Goal: Transaction & Acquisition: Download file/media

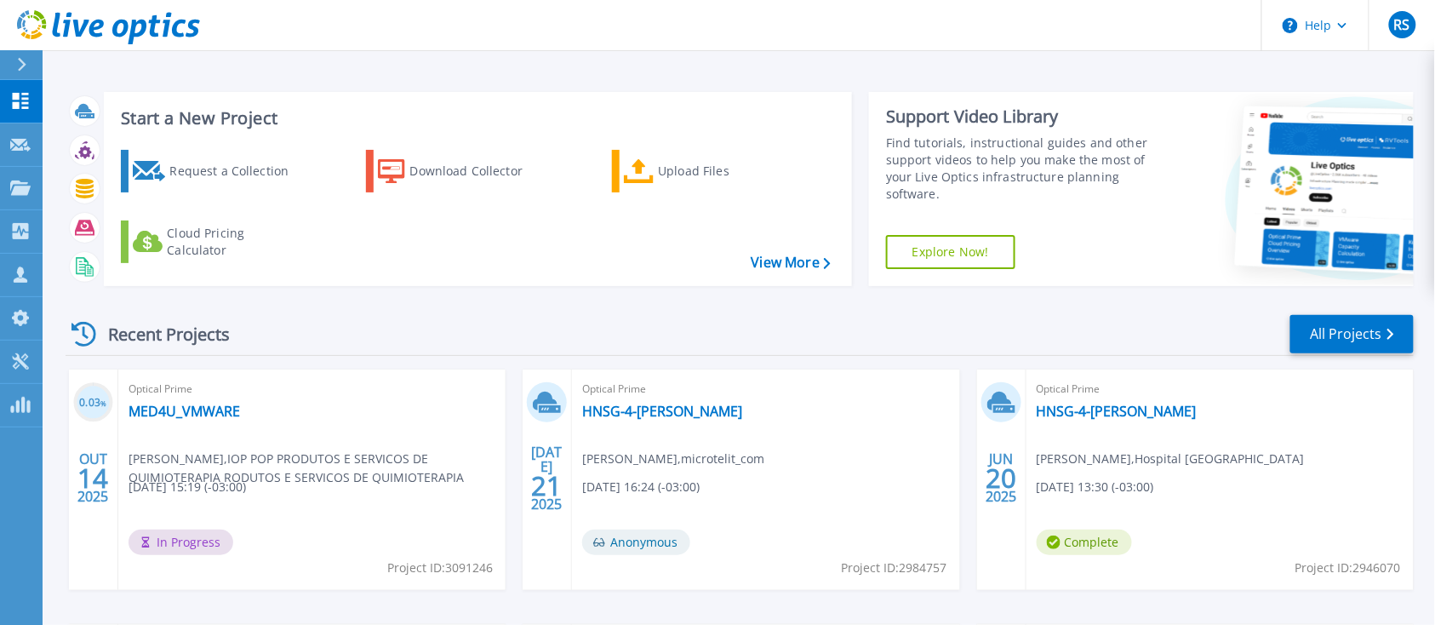
click at [206, 546] on span "In Progress" at bounding box center [181, 542] width 105 height 26
click at [189, 415] on link "MED4U_VMWARE" at bounding box center [185, 411] width 112 height 17
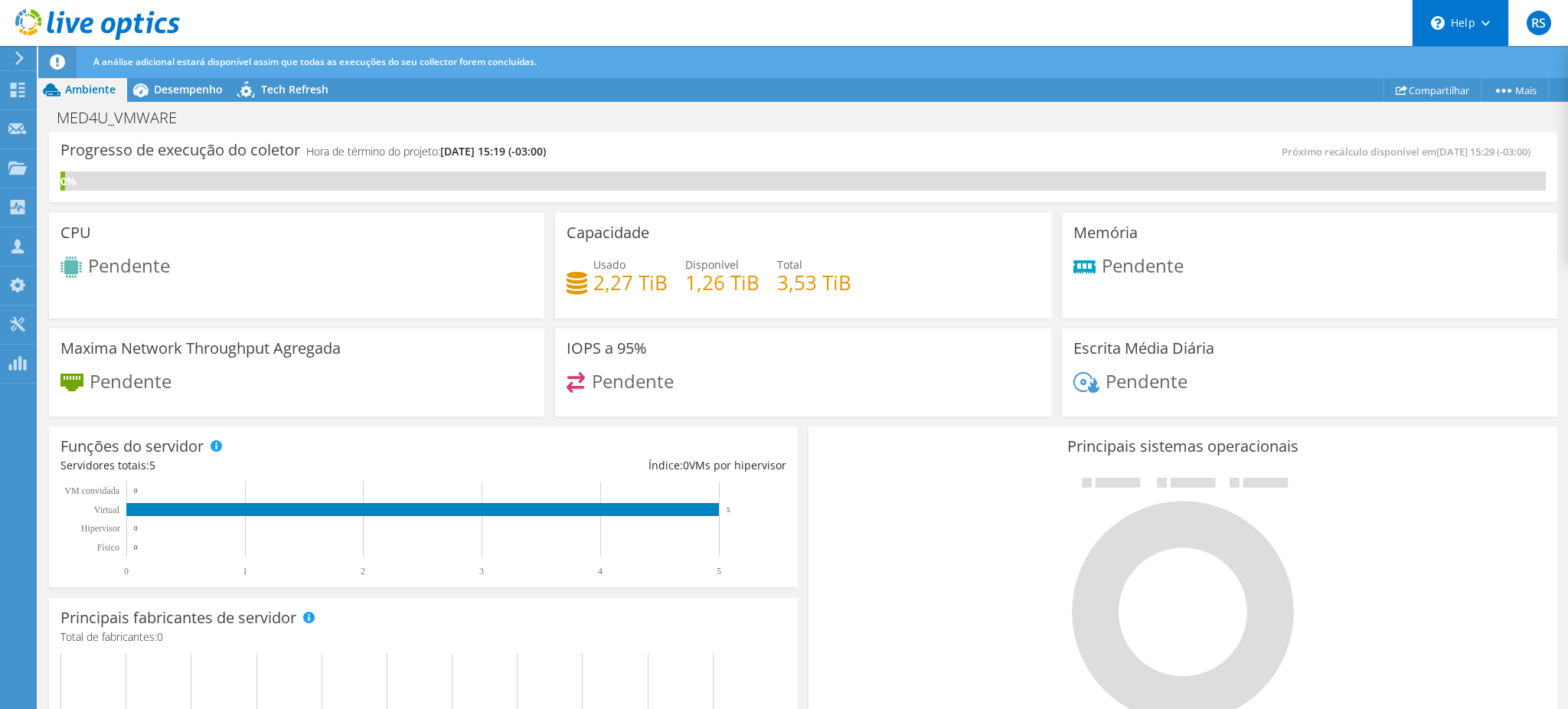
click at [1305, 22] on icon at bounding box center [1485, 23] width 8 height 5
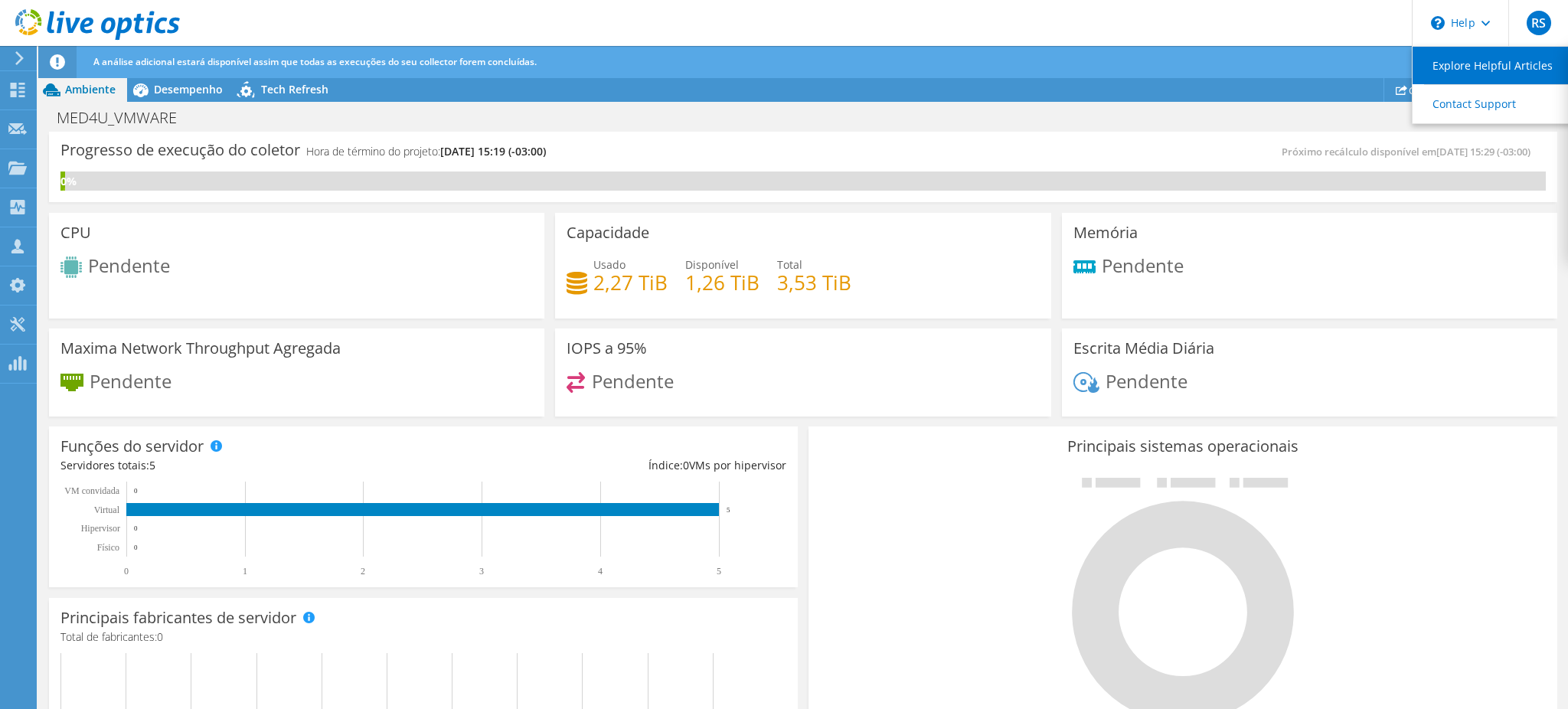
click at [1305, 67] on link "Explore Helpful Articles" at bounding box center [1499, 66] width 171 height 38
click at [1305, 104] on link "Contact Support" at bounding box center [1499, 103] width 171 height 38
click at [213, 86] on span "Desempenho" at bounding box center [188, 89] width 69 height 14
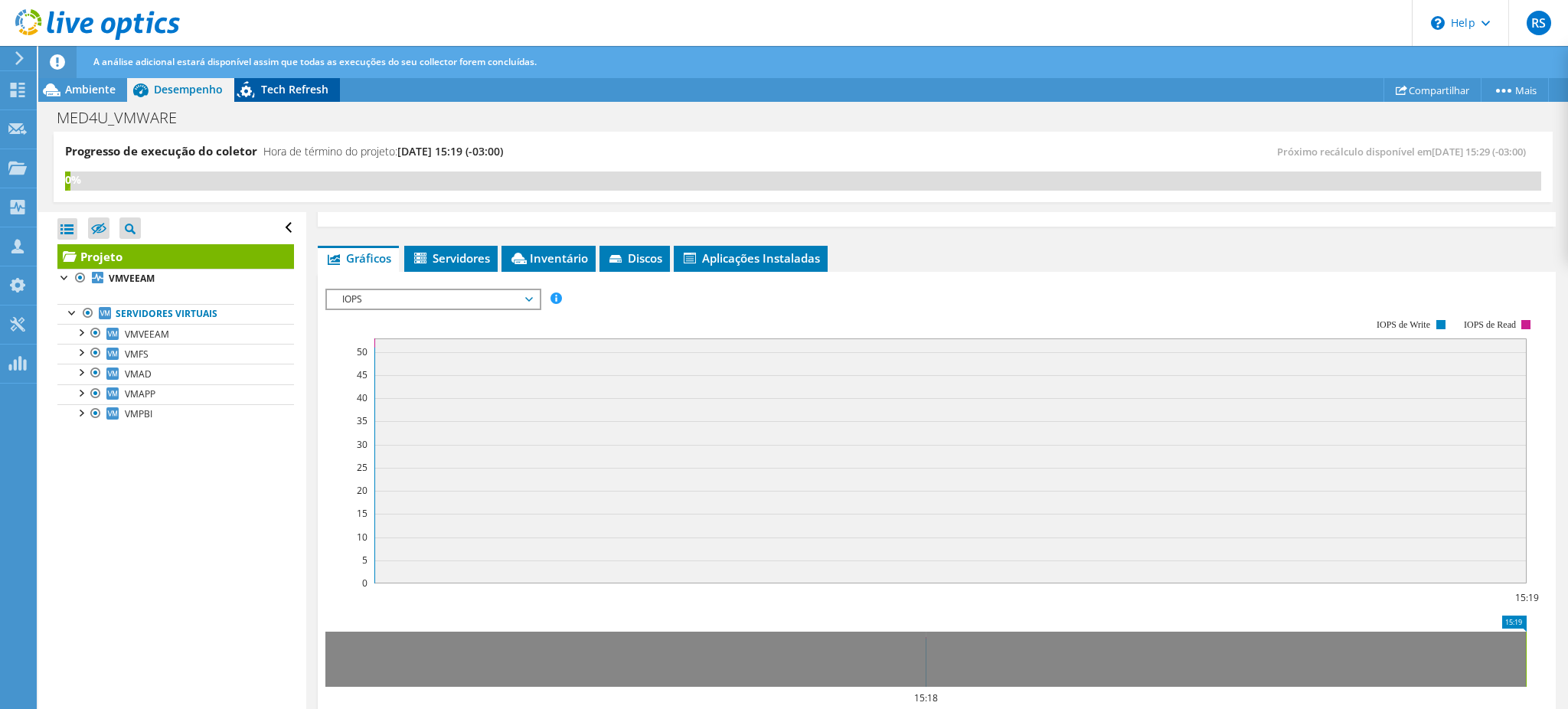
click at [313, 92] on span "Tech Refresh" at bounding box center [294, 89] width 67 height 14
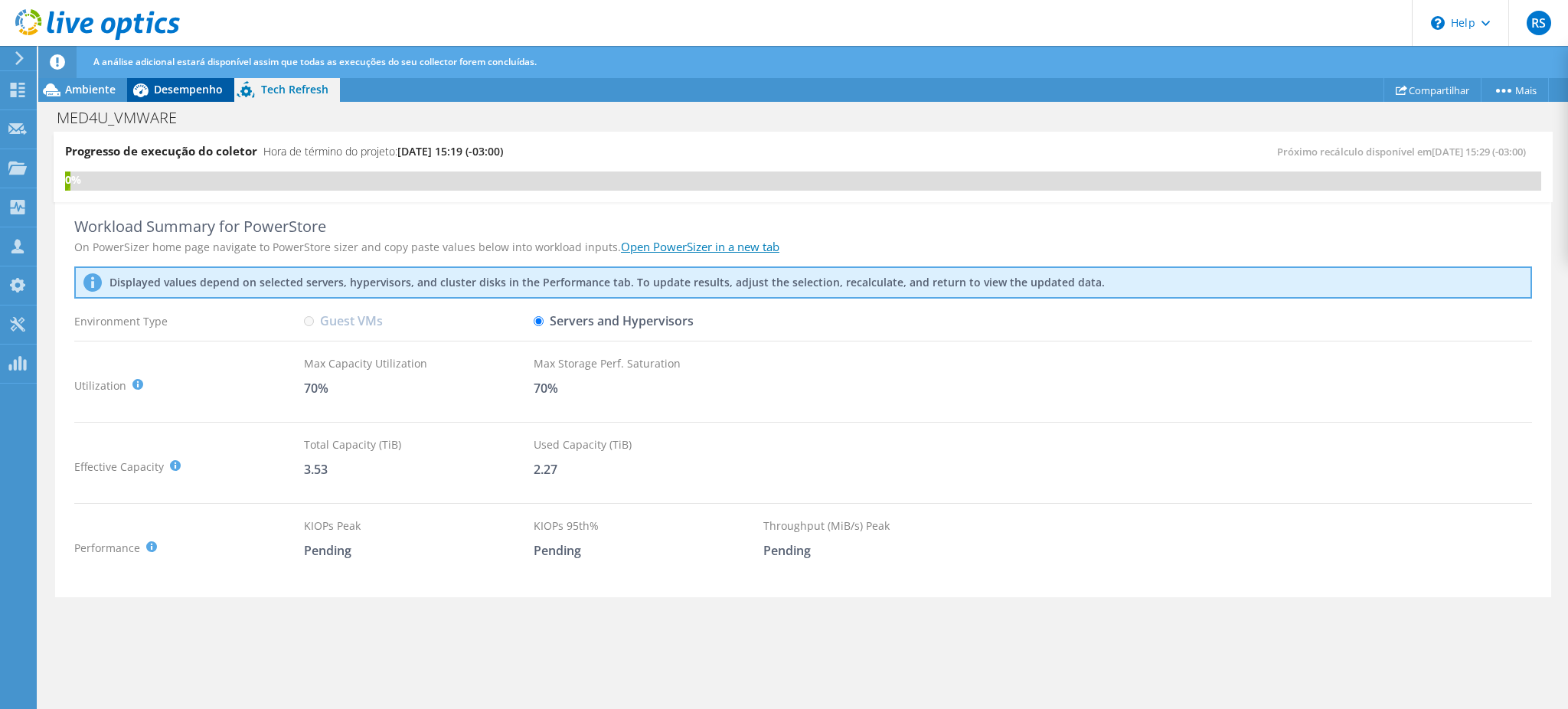
click at [188, 90] on span "Desempenho" at bounding box center [188, 89] width 69 height 14
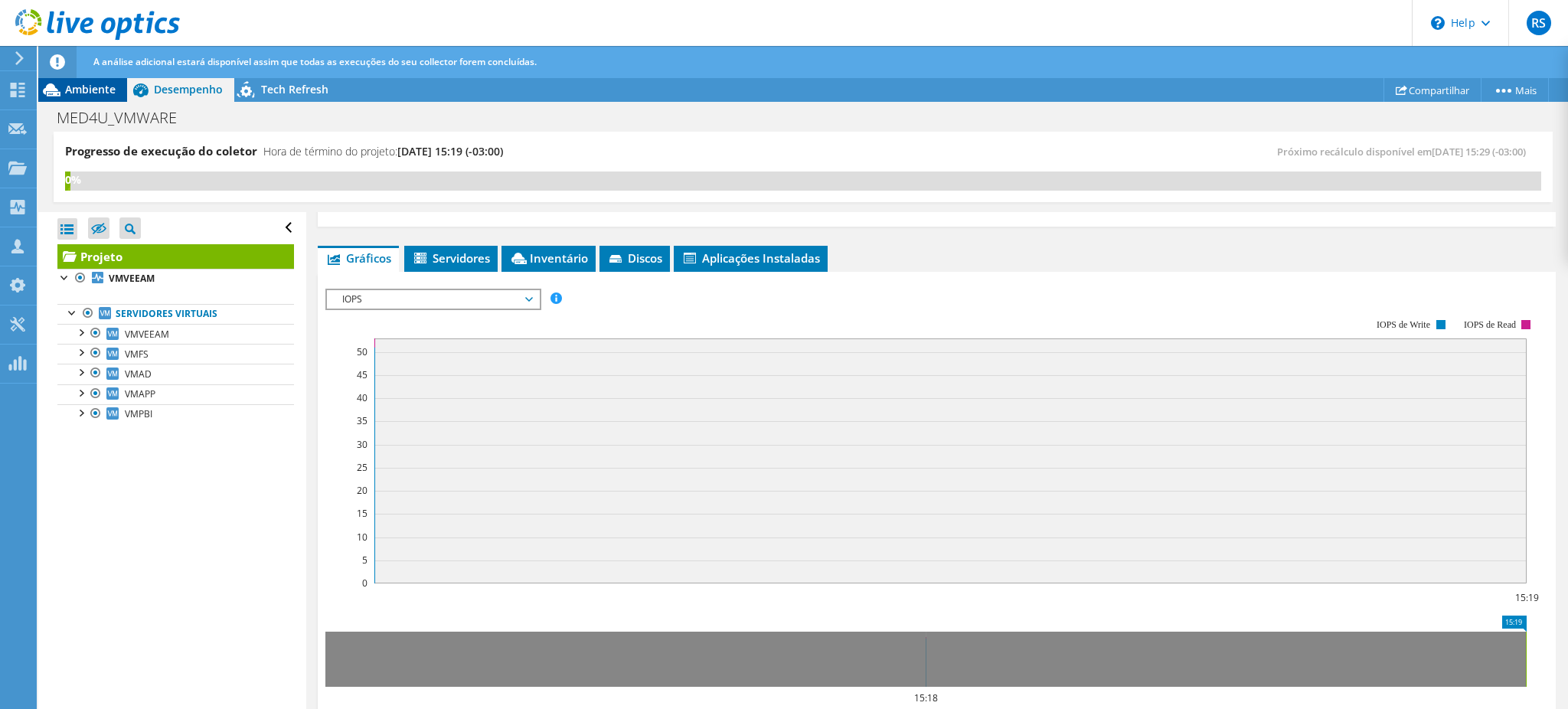
click at [90, 96] on div "Ambiente" at bounding box center [83, 89] width 89 height 24
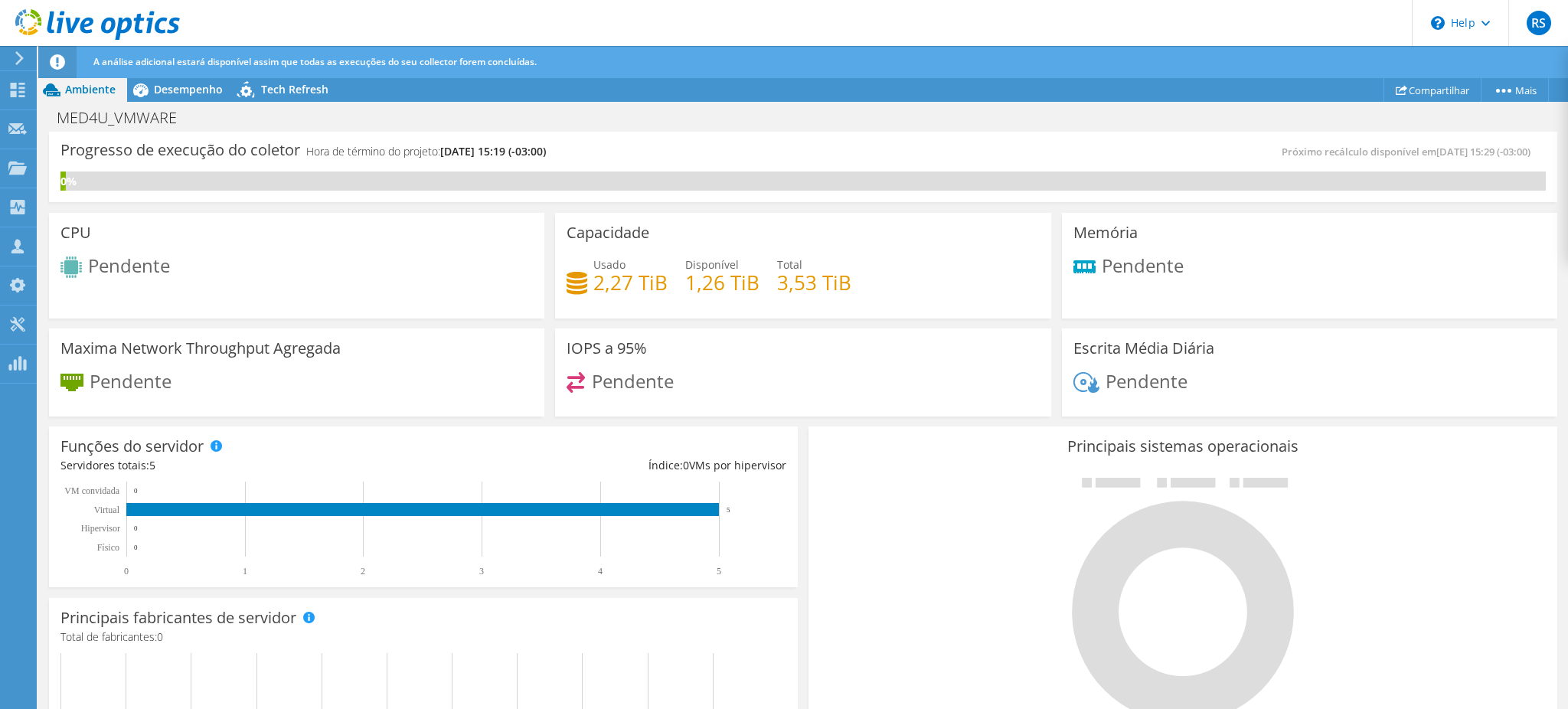
click at [62, 21] on use at bounding box center [97, 24] width 165 height 31
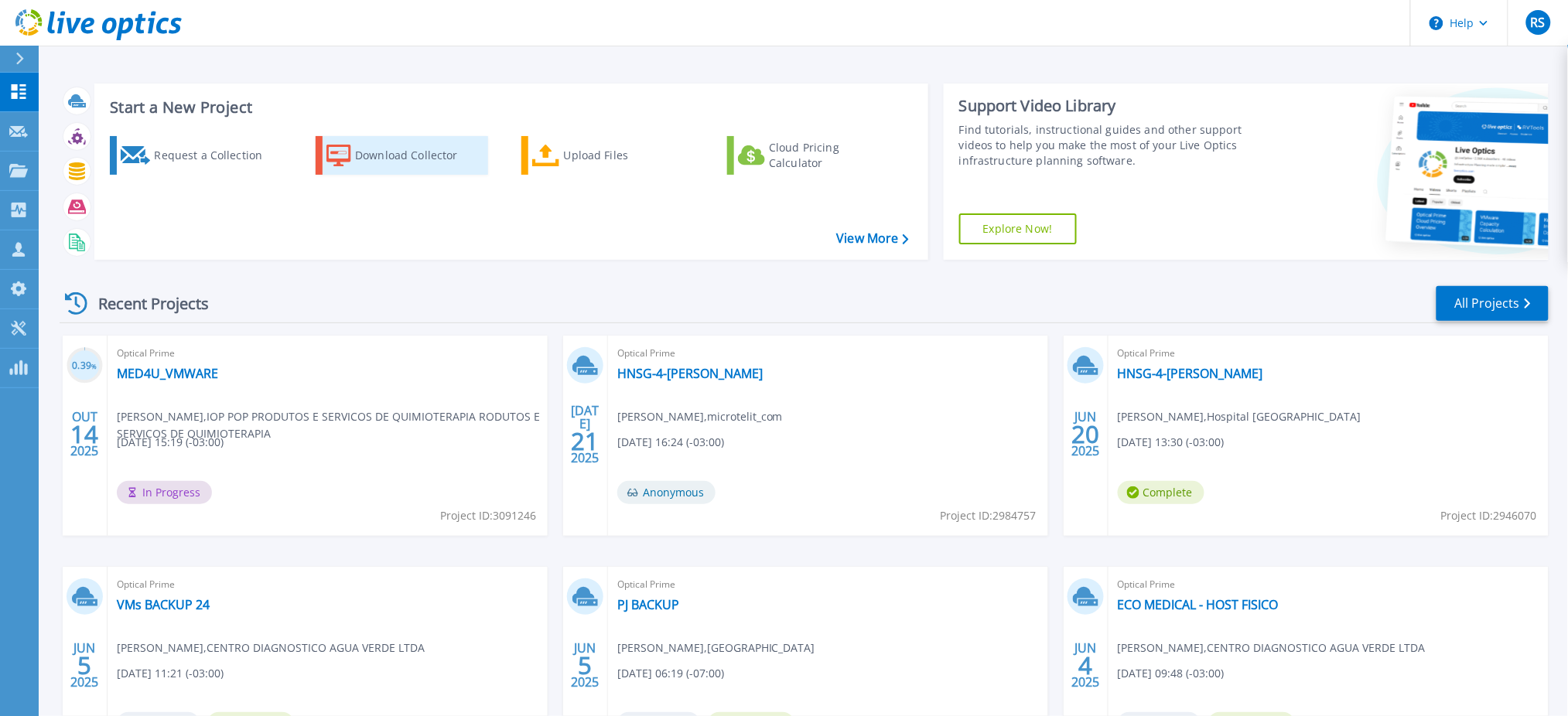
click at [432, 164] on div "Download Collector" at bounding box center [417, 155] width 124 height 31
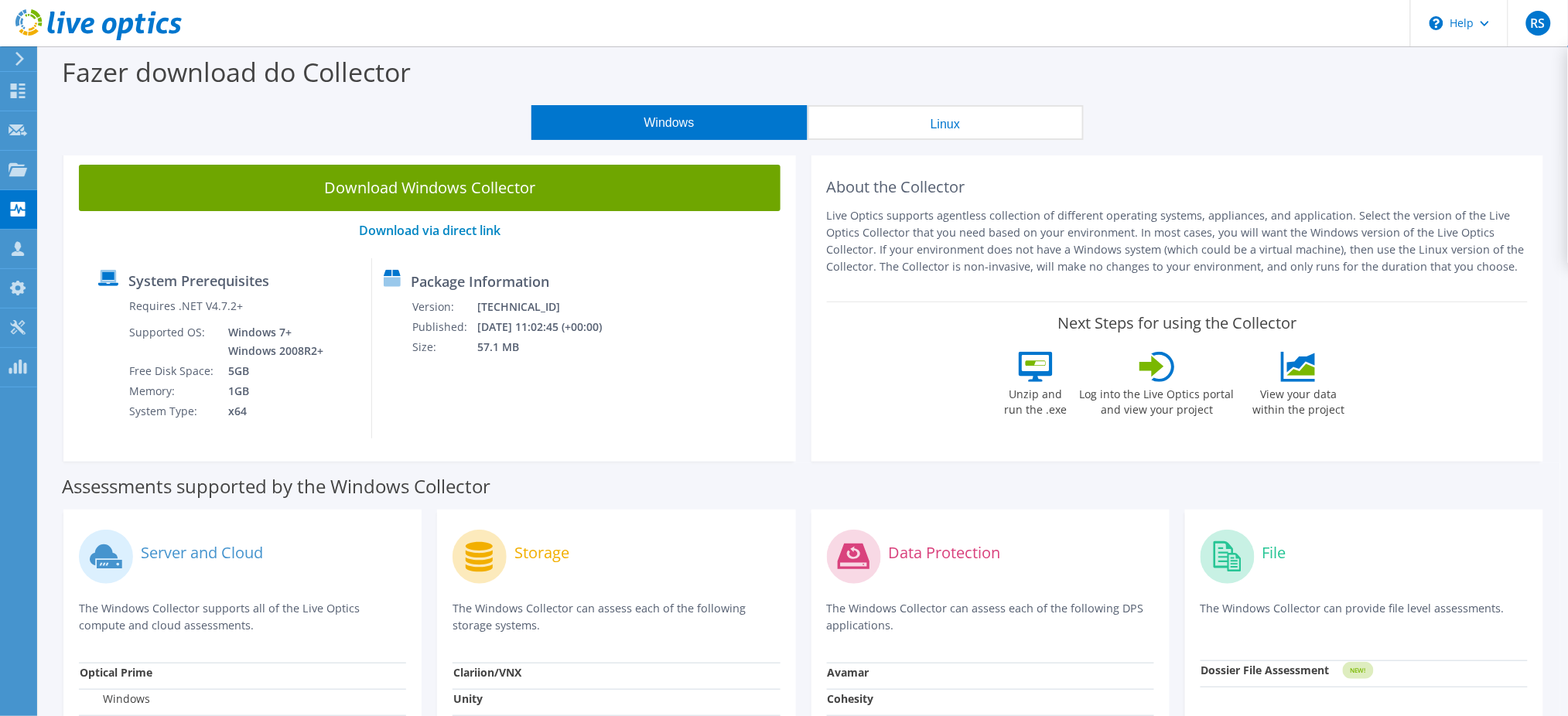
click at [956, 125] on button "Linux" at bounding box center [946, 123] width 276 height 35
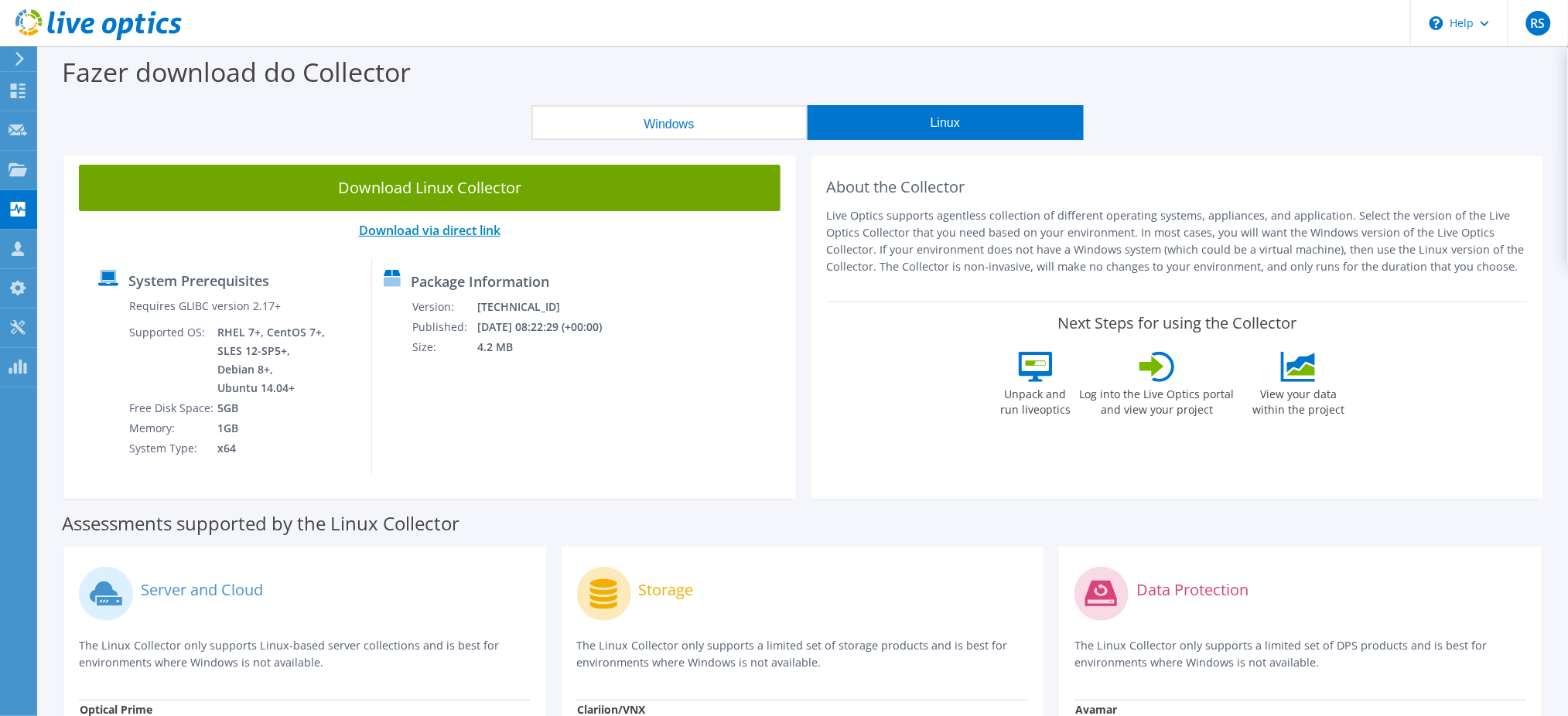
click at [474, 232] on link "Download via direct link" at bounding box center [430, 230] width 142 height 17
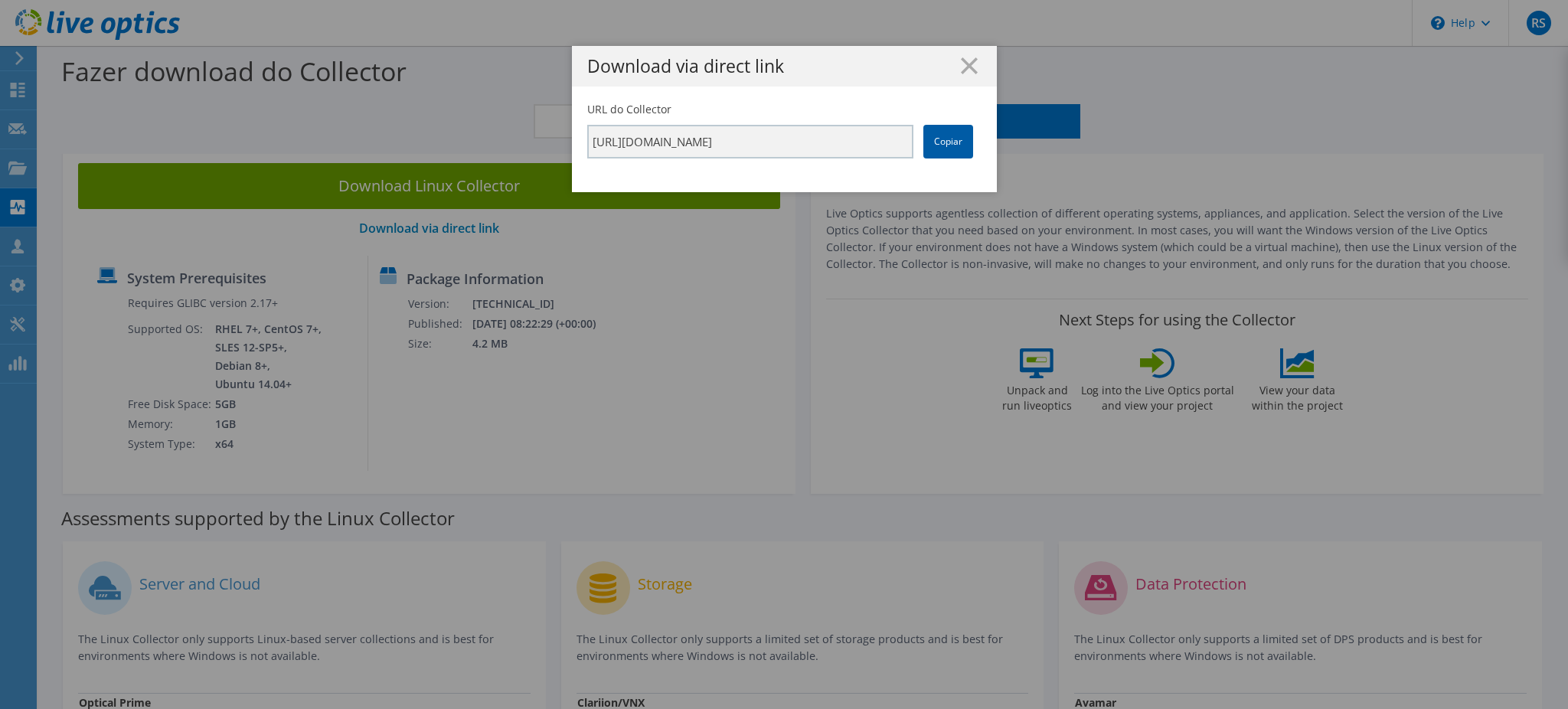
click at [940, 147] on link "Copiar" at bounding box center [948, 141] width 49 height 33
click at [948, 138] on link "Copiar" at bounding box center [948, 141] width 49 height 33
click at [945, 147] on link "Copiar" at bounding box center [948, 141] width 49 height 33
click at [963, 68] on icon at bounding box center [969, 66] width 17 height 17
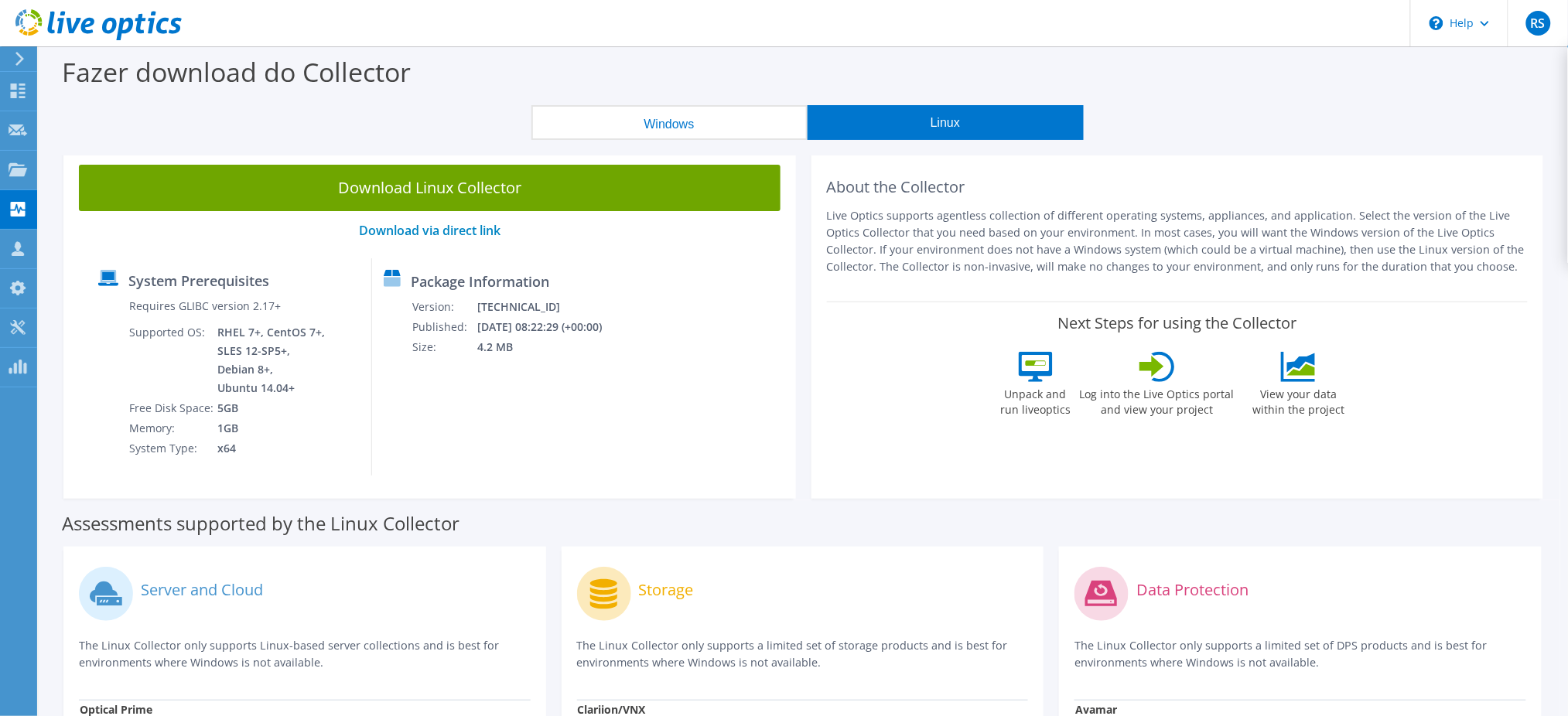
click at [75, 25] on use at bounding box center [98, 25] width 166 height 31
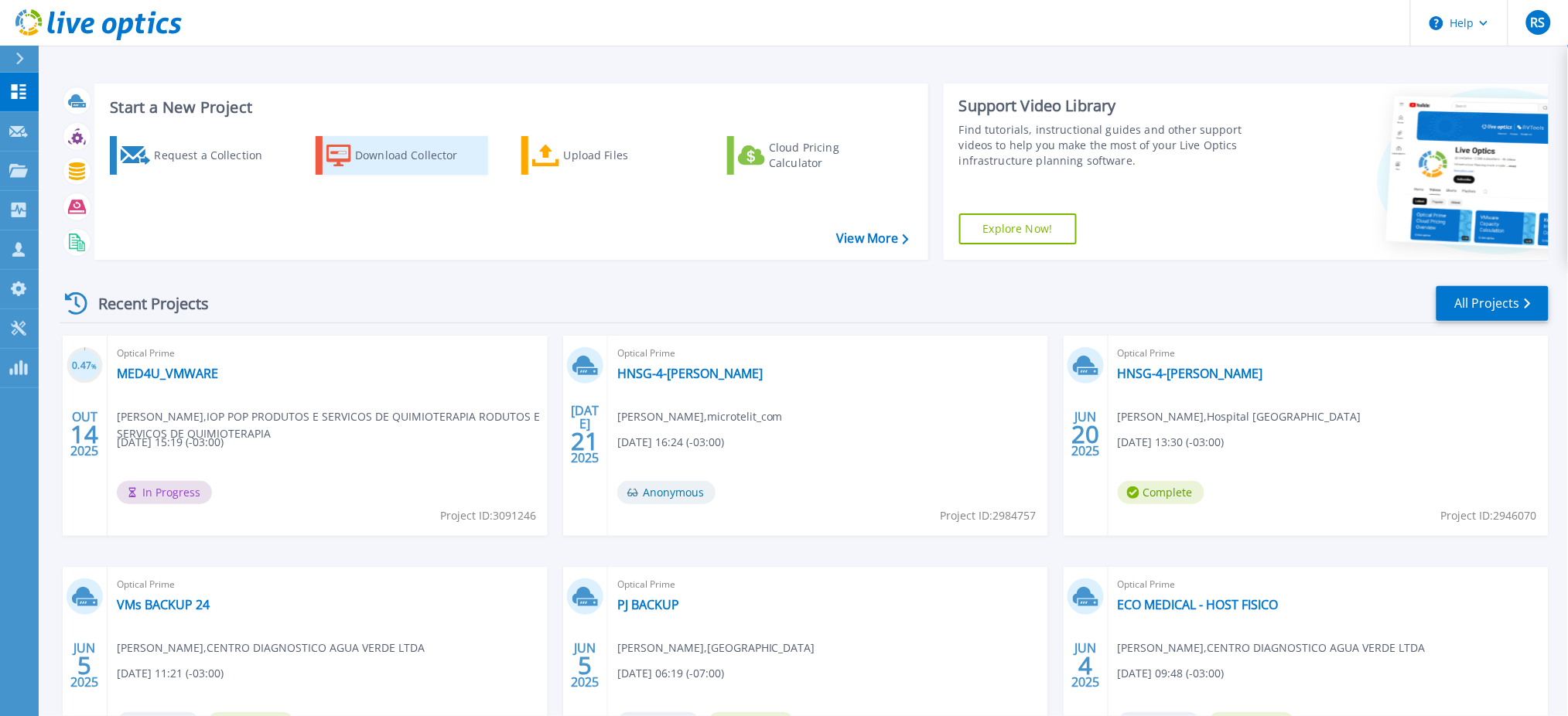
click at [414, 158] on div "Download Collector" at bounding box center [417, 155] width 124 height 31
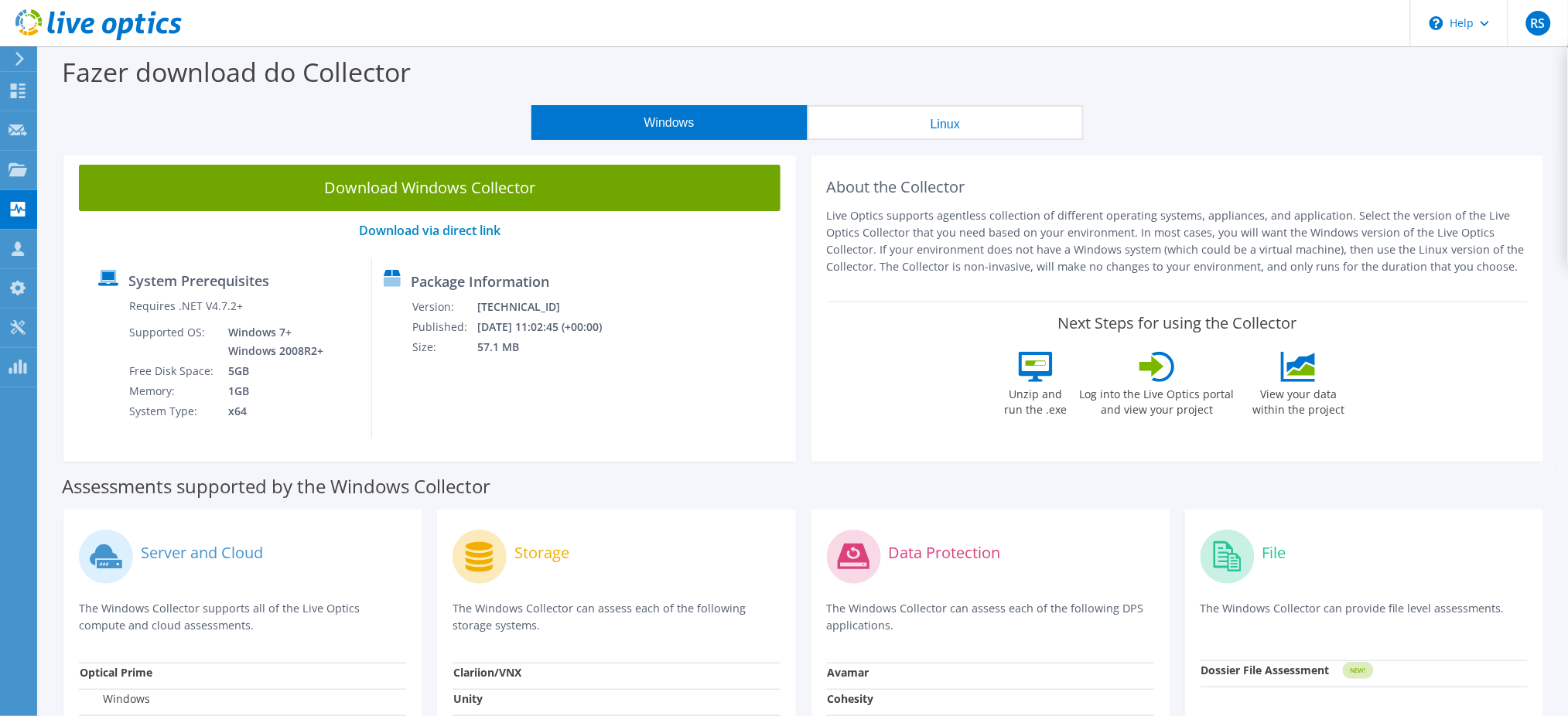
click at [954, 127] on button "Linux" at bounding box center [946, 123] width 276 height 35
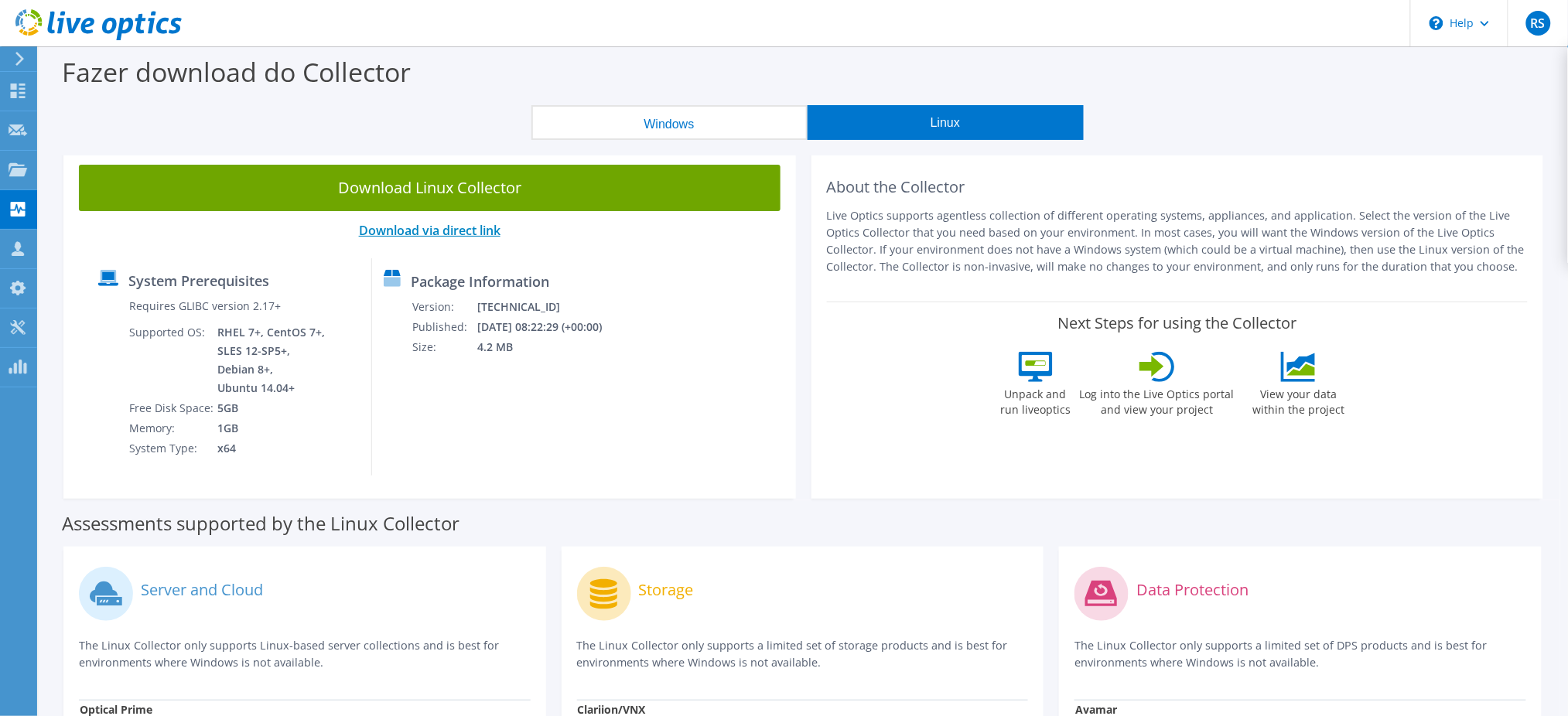
click at [462, 233] on link "Download via direct link" at bounding box center [430, 230] width 142 height 17
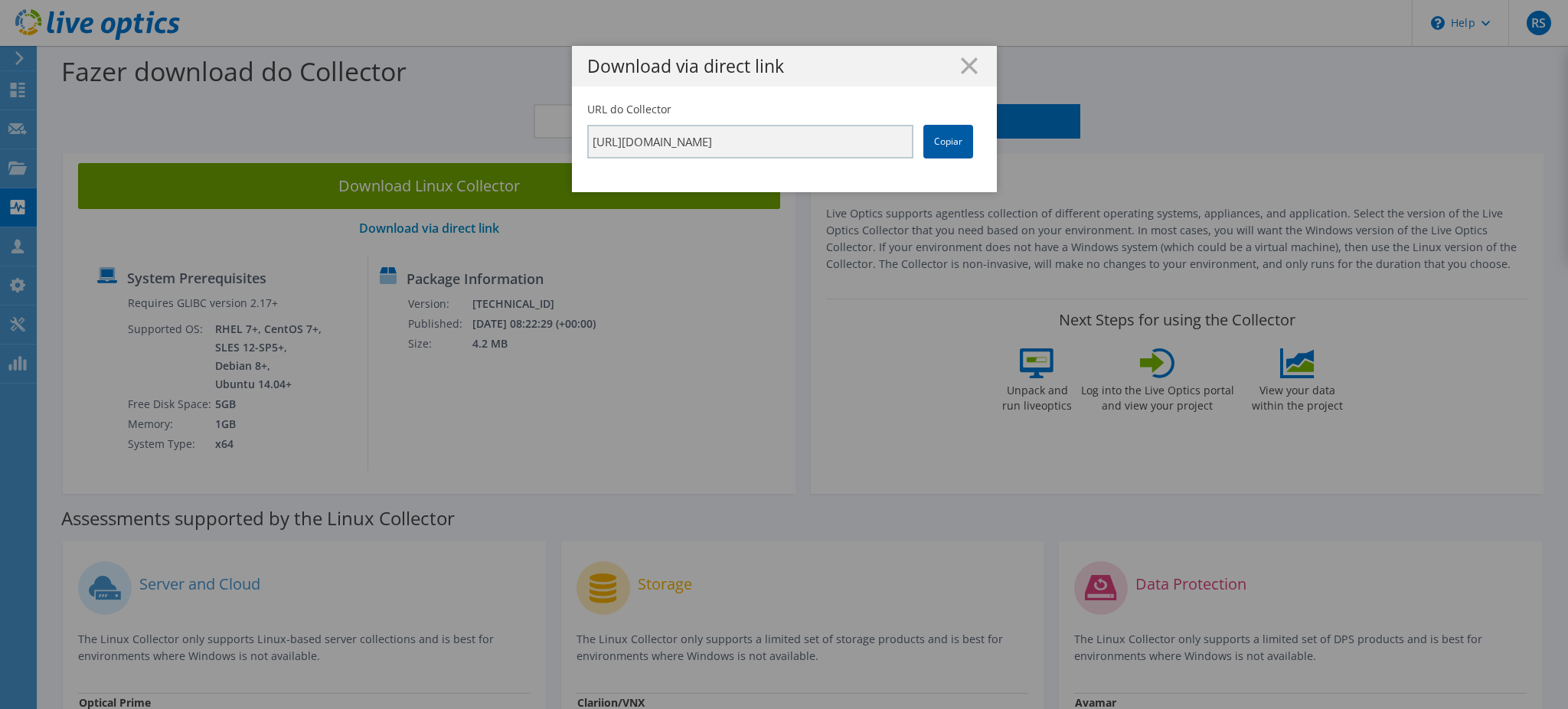
drag, startPoint x: 940, startPoint y: 144, endPoint x: 950, endPoint y: 143, distance: 10.0
click at [940, 144] on link "Copiar" at bounding box center [948, 141] width 49 height 33
